Goal: Transaction & Acquisition: Download file/media

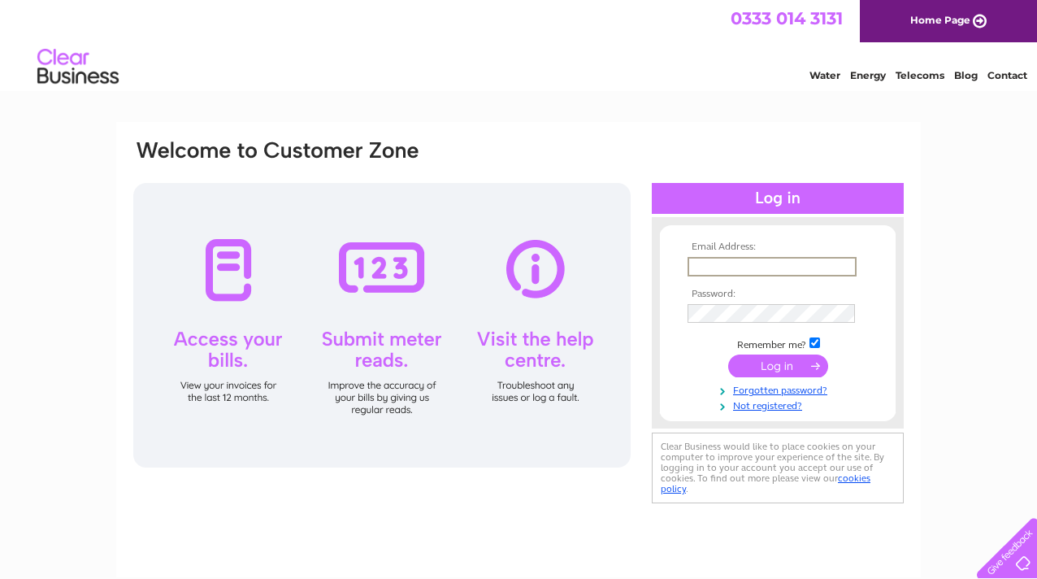
type input "adendonaldson@yahoo.co.uk"
click at [778, 364] on input "submit" at bounding box center [778, 365] width 100 height 23
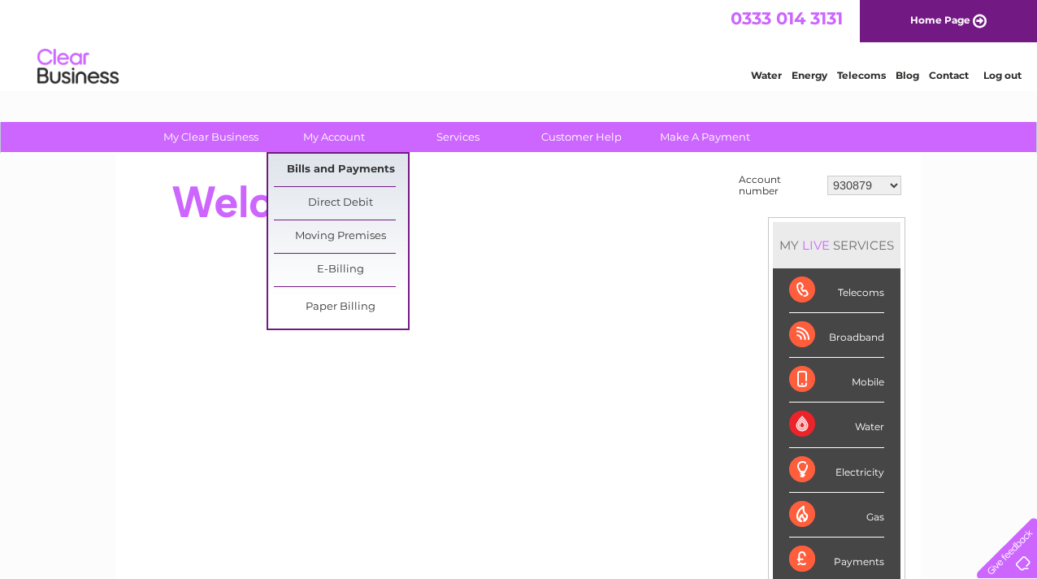
click at [362, 167] on link "Bills and Payments" at bounding box center [341, 170] width 134 height 33
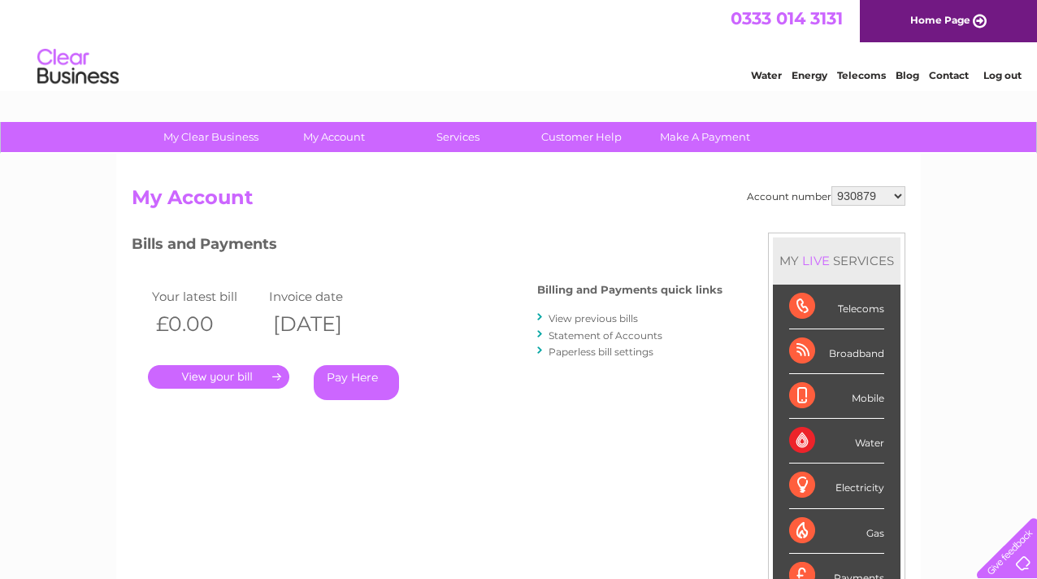
click at [609, 318] on link "View previous bills" at bounding box center [593, 318] width 89 height 12
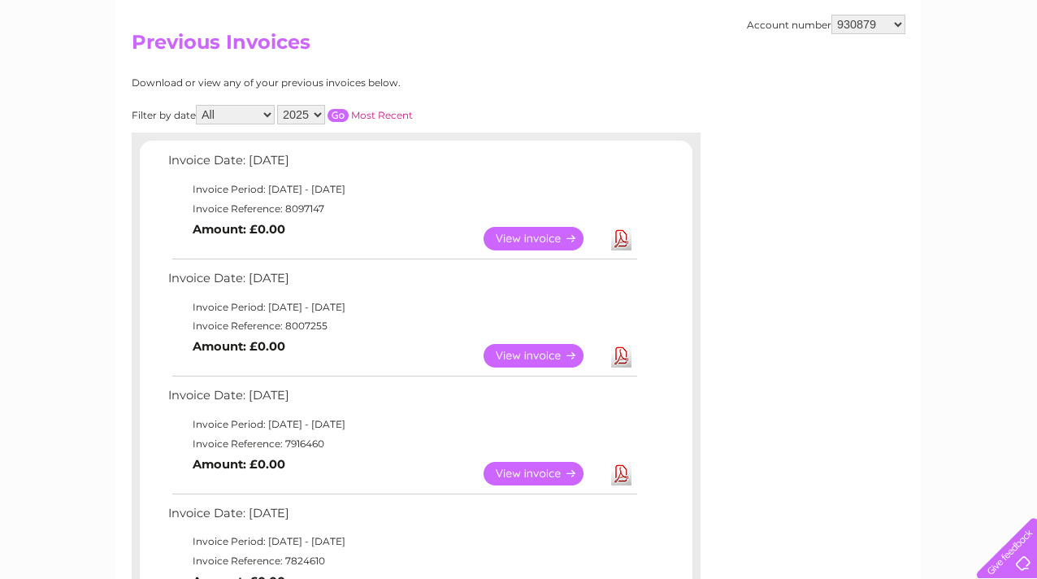
scroll to position [147, 0]
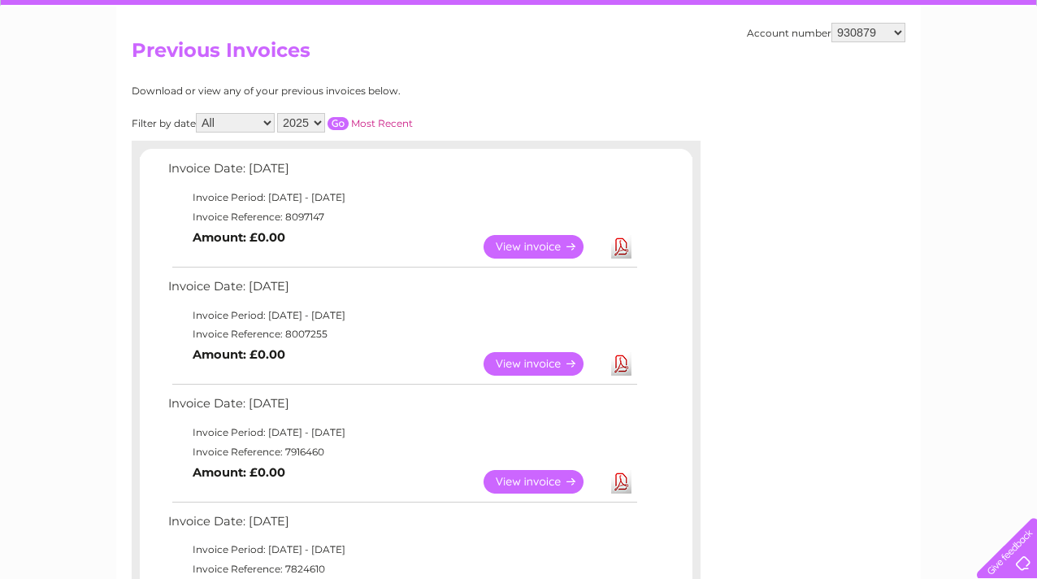
select select "1133695"
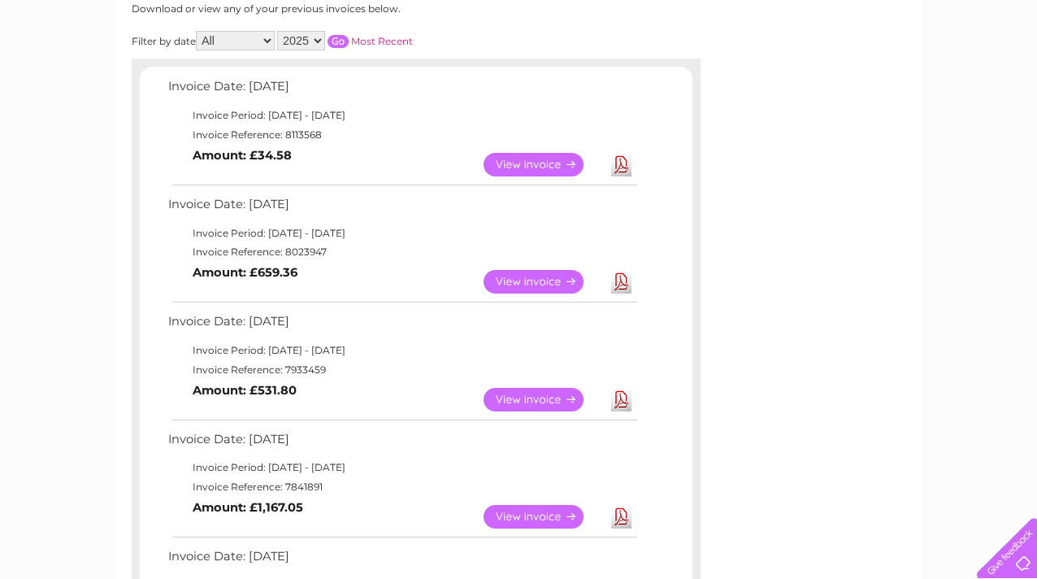
scroll to position [168, 0]
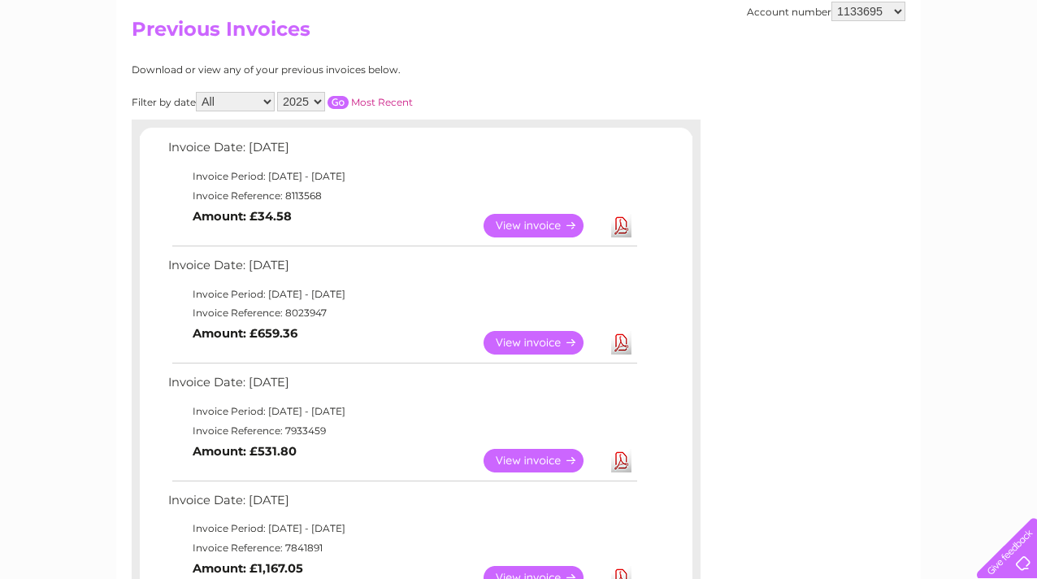
click at [624, 337] on link "Download" at bounding box center [621, 343] width 20 height 24
click at [623, 220] on link "Download" at bounding box center [621, 226] width 20 height 24
